Goal: Information Seeking & Learning: Find specific page/section

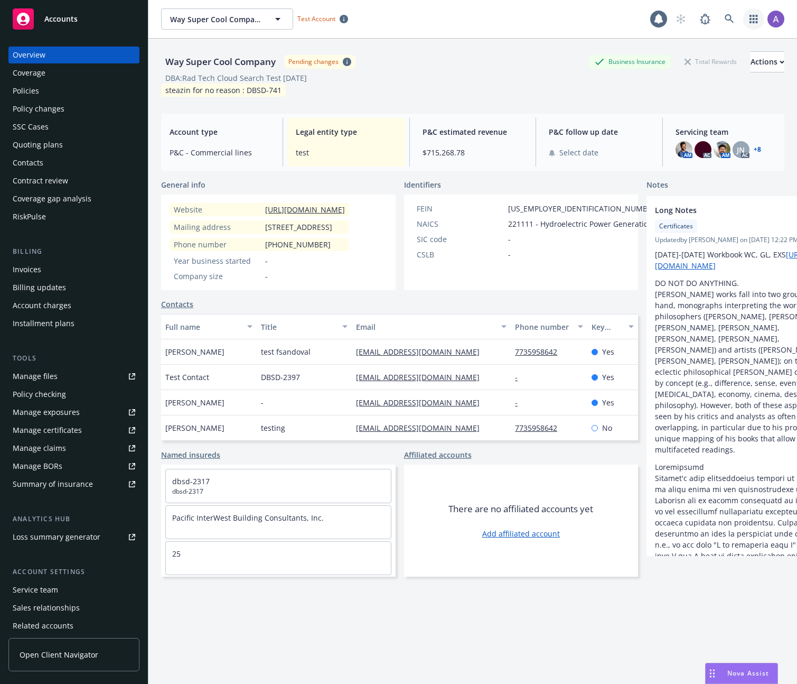
click at [743, 18] on link "button" at bounding box center [753, 18] width 21 height 21
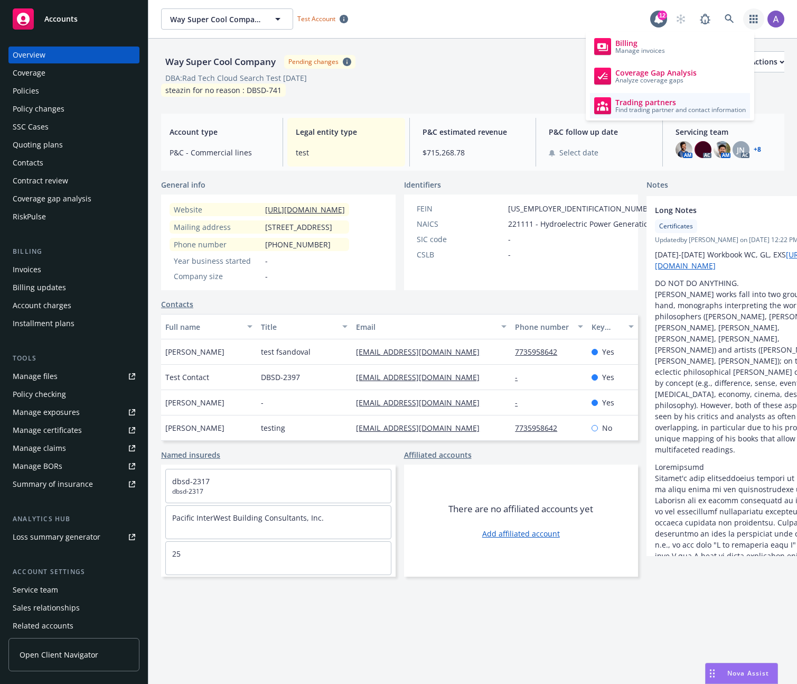
click at [643, 98] on span "Trading partners" at bounding box center [680, 102] width 130 height 8
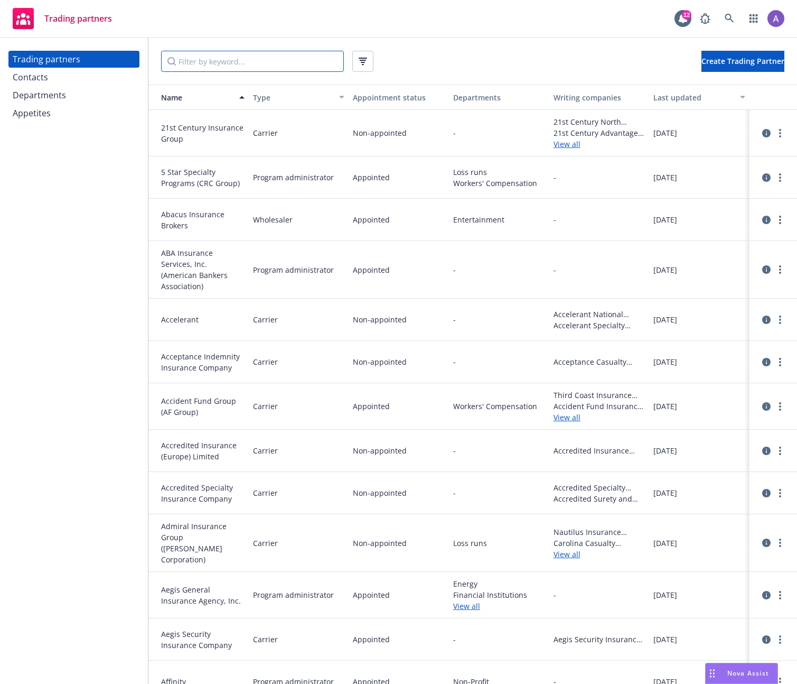
click at [287, 63] on input "Filter by keyword..." at bounding box center [252, 61] width 183 height 21
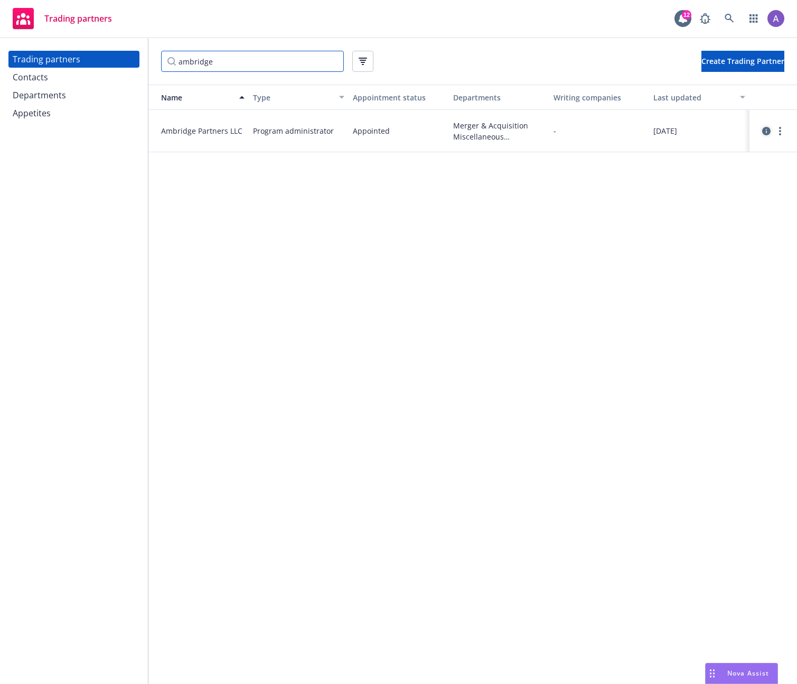
type input "ambridge"
click at [769, 130] on icon "circleInformation" at bounding box center [766, 131] width 8 height 8
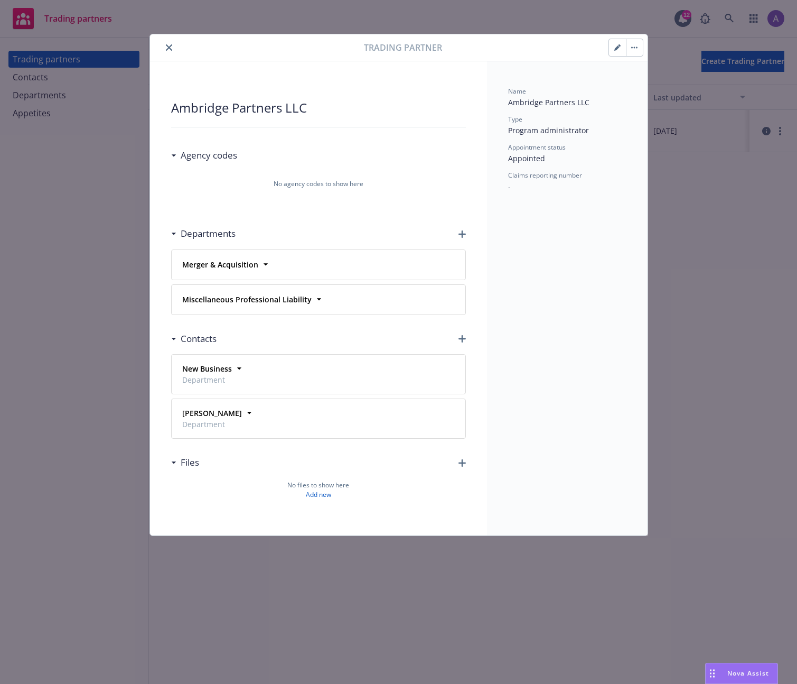
click at [169, 45] on icon "close" at bounding box center [169, 47] width 6 height 6
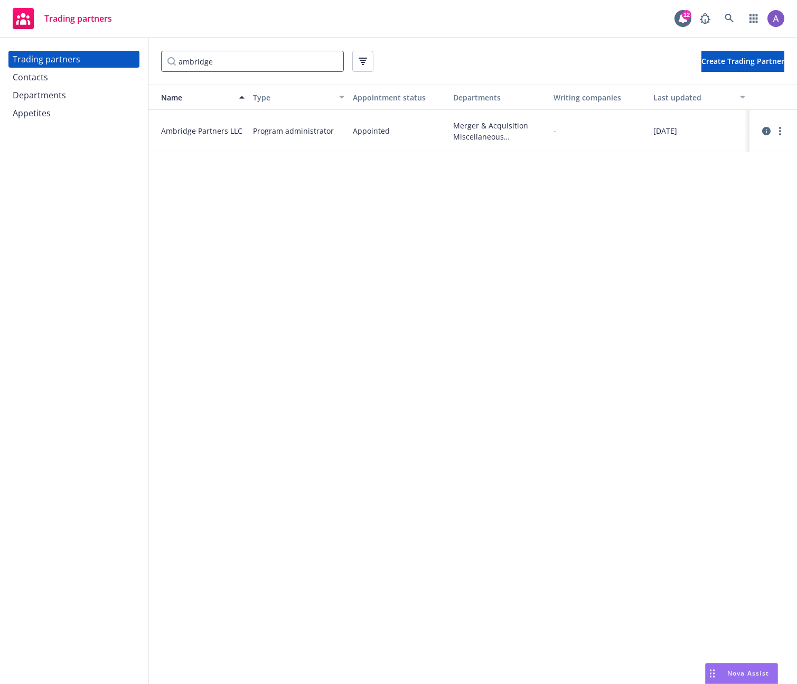
click at [220, 69] on input "ambridge" at bounding box center [252, 61] width 183 height 21
